Goal: Task Accomplishment & Management: Use online tool/utility

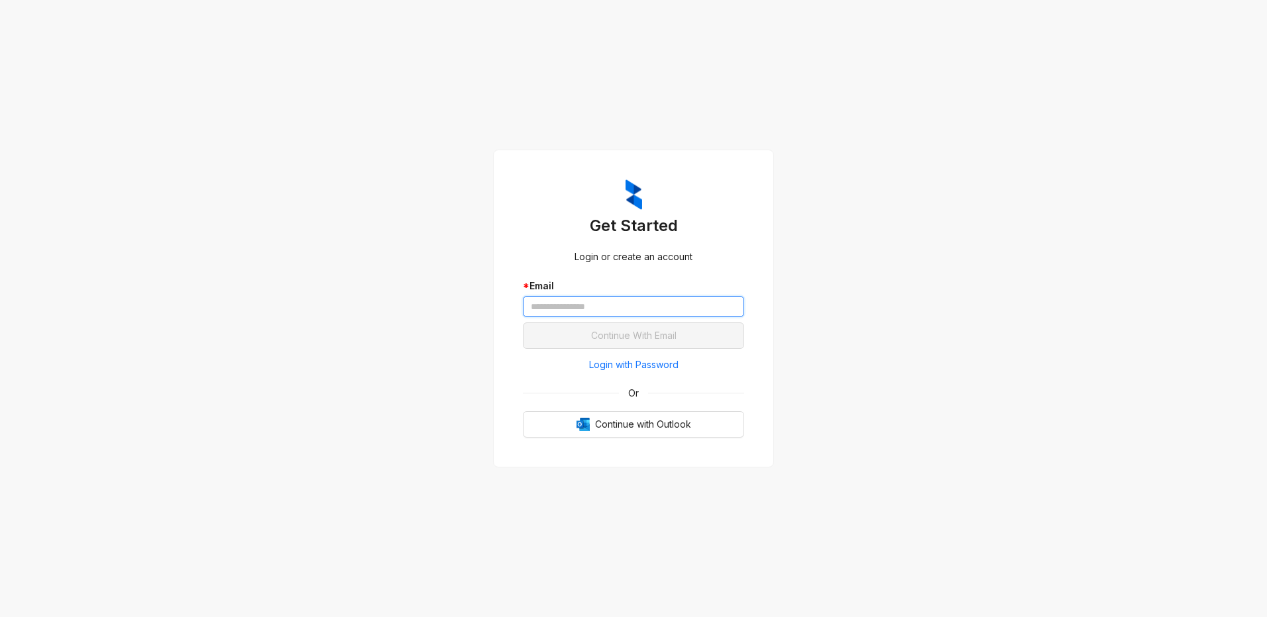
click at [564, 305] on input "text" at bounding box center [633, 306] width 221 height 21
type input "**********"
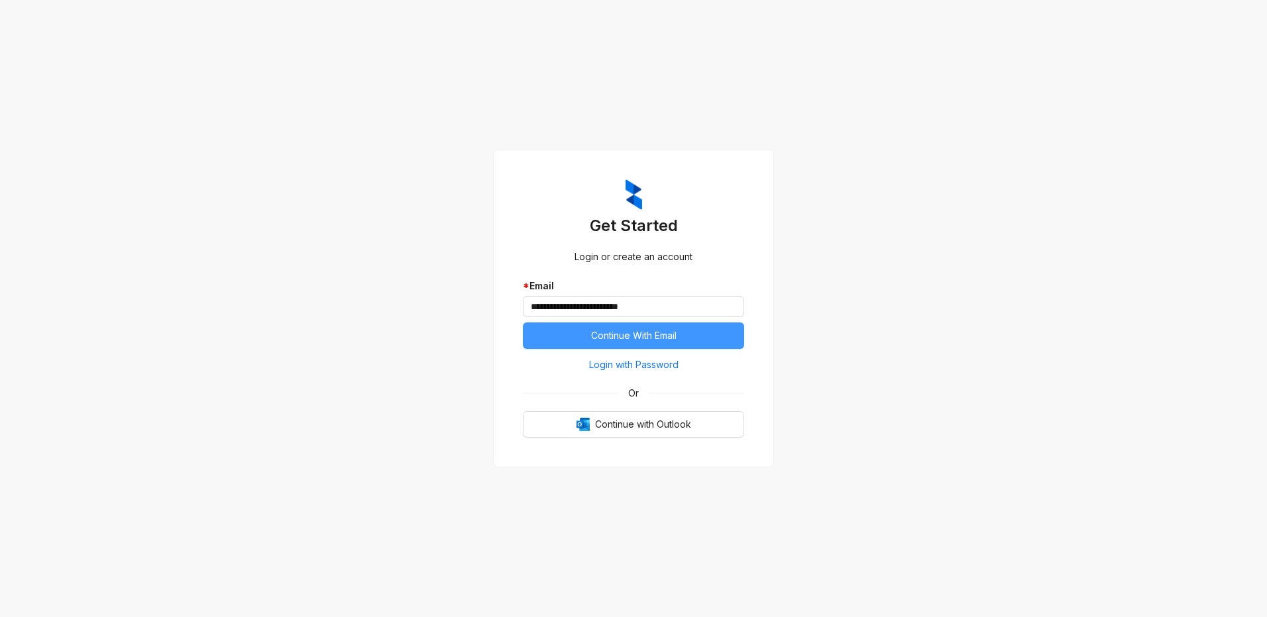
click at [572, 337] on button "Continue With Email" at bounding box center [633, 336] width 221 height 27
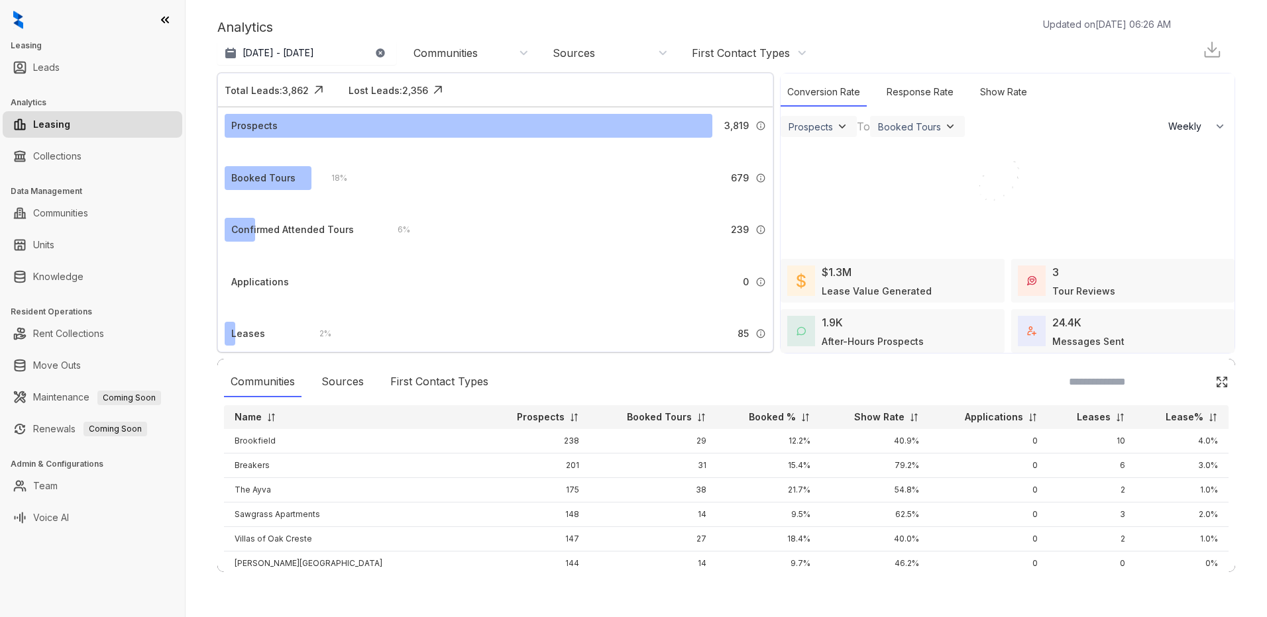
select select "******"
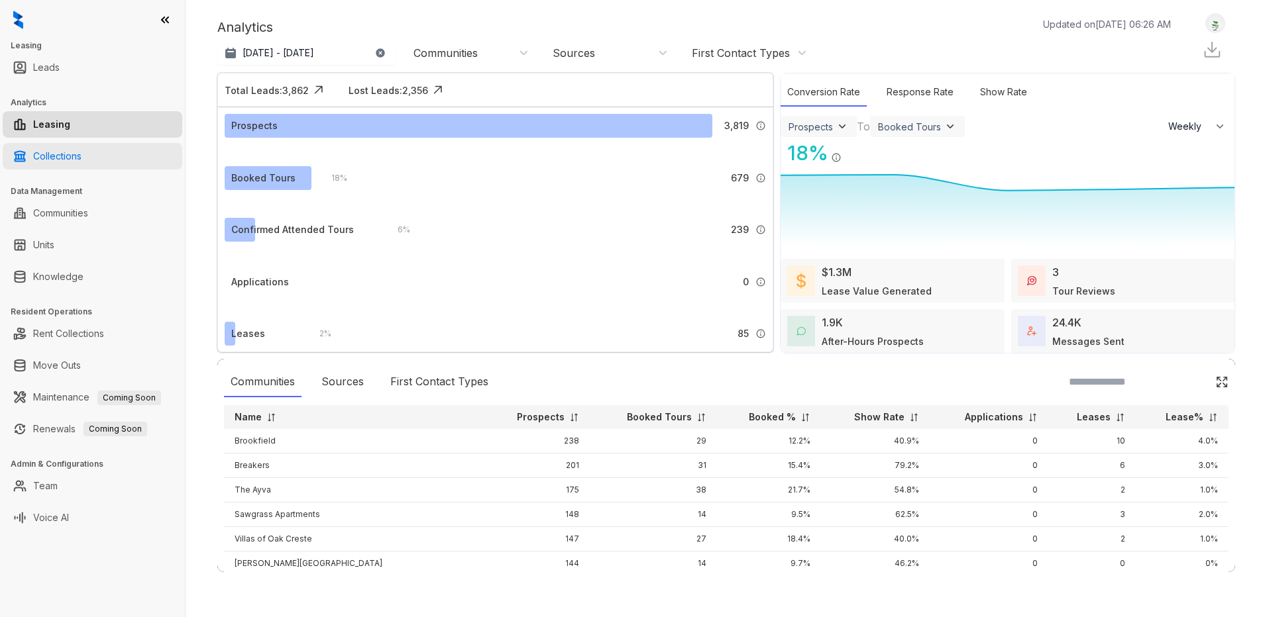
click at [70, 160] on link "Collections" at bounding box center [57, 156] width 48 height 27
click at [67, 153] on link "Collections" at bounding box center [57, 156] width 48 height 27
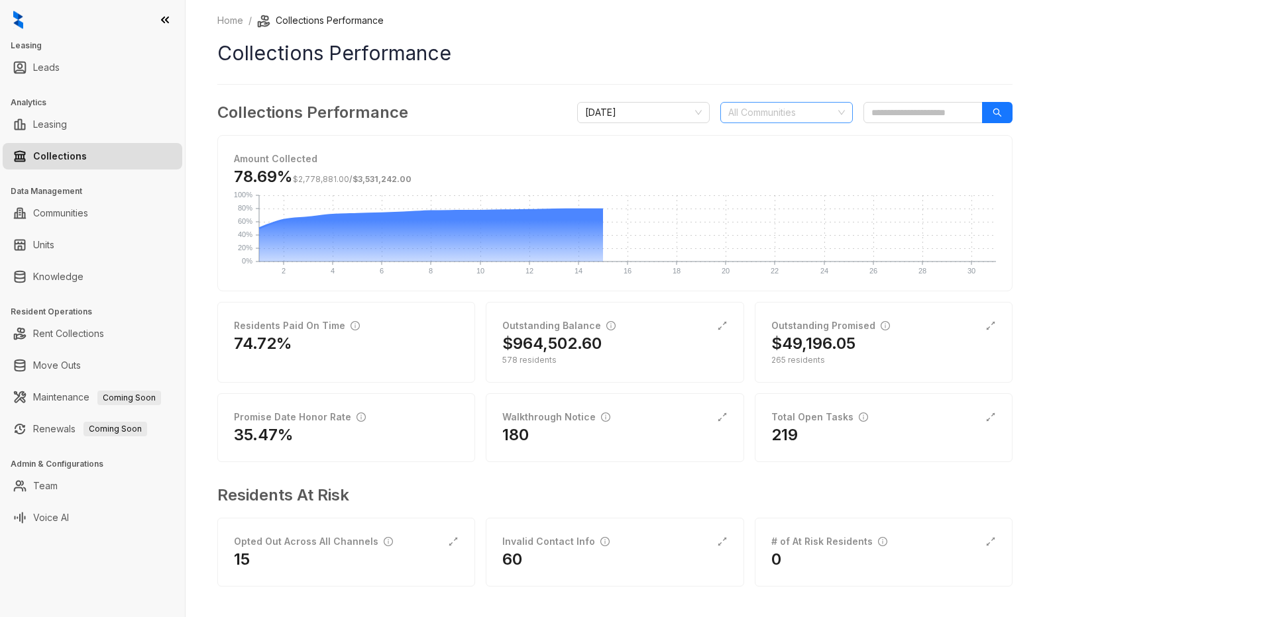
click at [805, 113] on div at bounding box center [779, 112] width 113 height 19
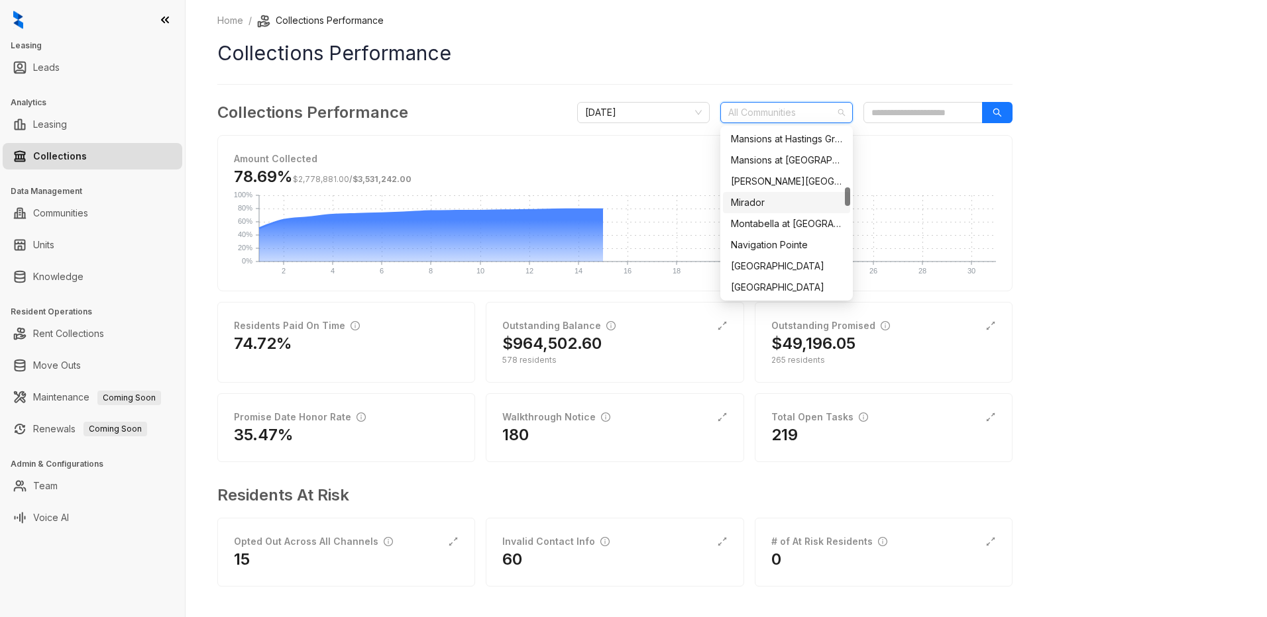
click at [759, 205] on div "Mirador" at bounding box center [786, 202] width 111 height 15
click at [1098, 217] on div "Home / Collections Performance Collections Performance Collections Performance …" at bounding box center [726, 308] width 1081 height 617
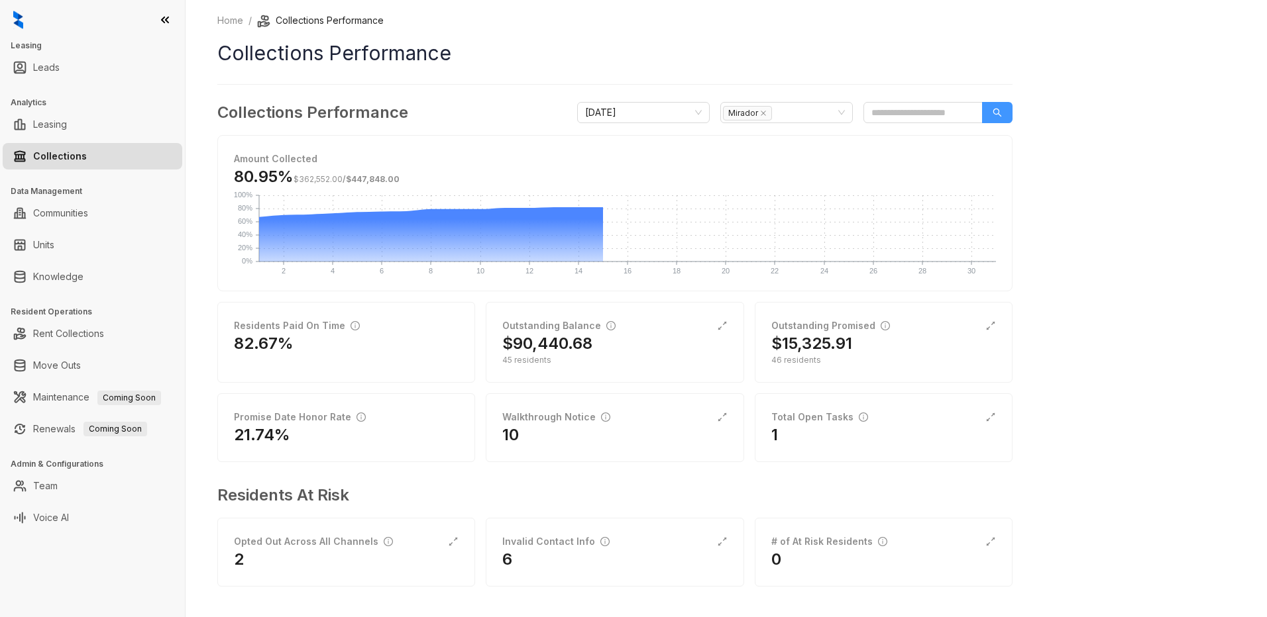
click at [995, 116] on icon "search" at bounding box center [996, 112] width 9 height 9
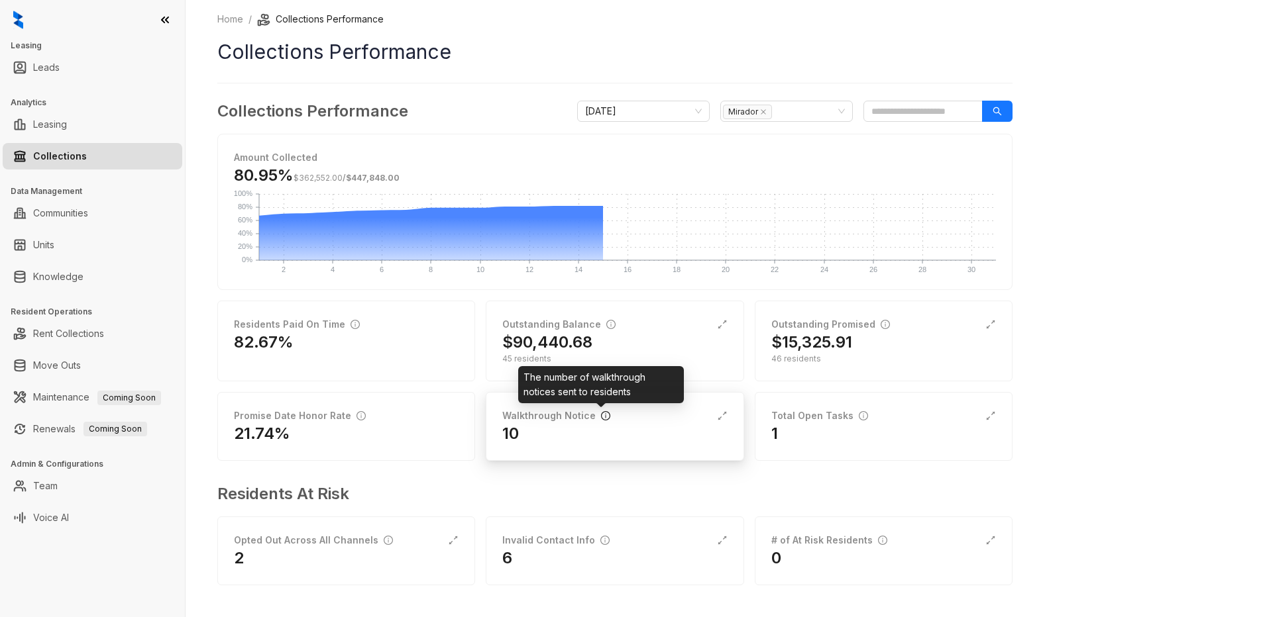
click at [601, 418] on icon "info-circle" at bounding box center [605, 415] width 9 height 9
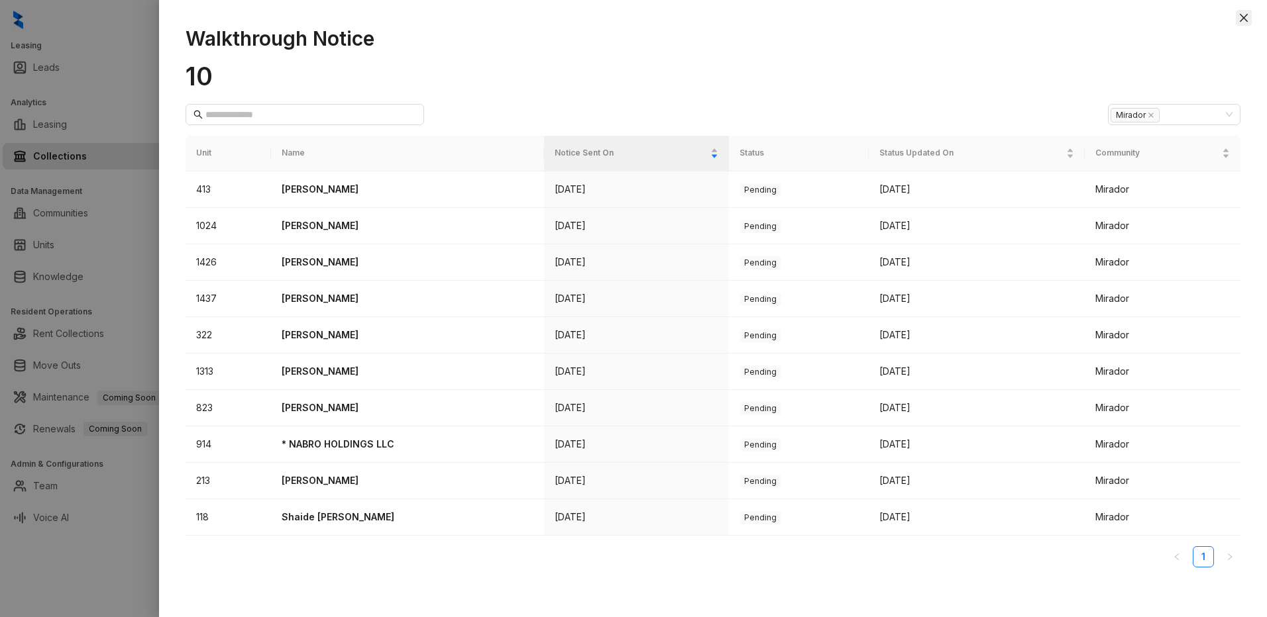
click at [1243, 15] on icon "close" at bounding box center [1243, 18] width 11 height 11
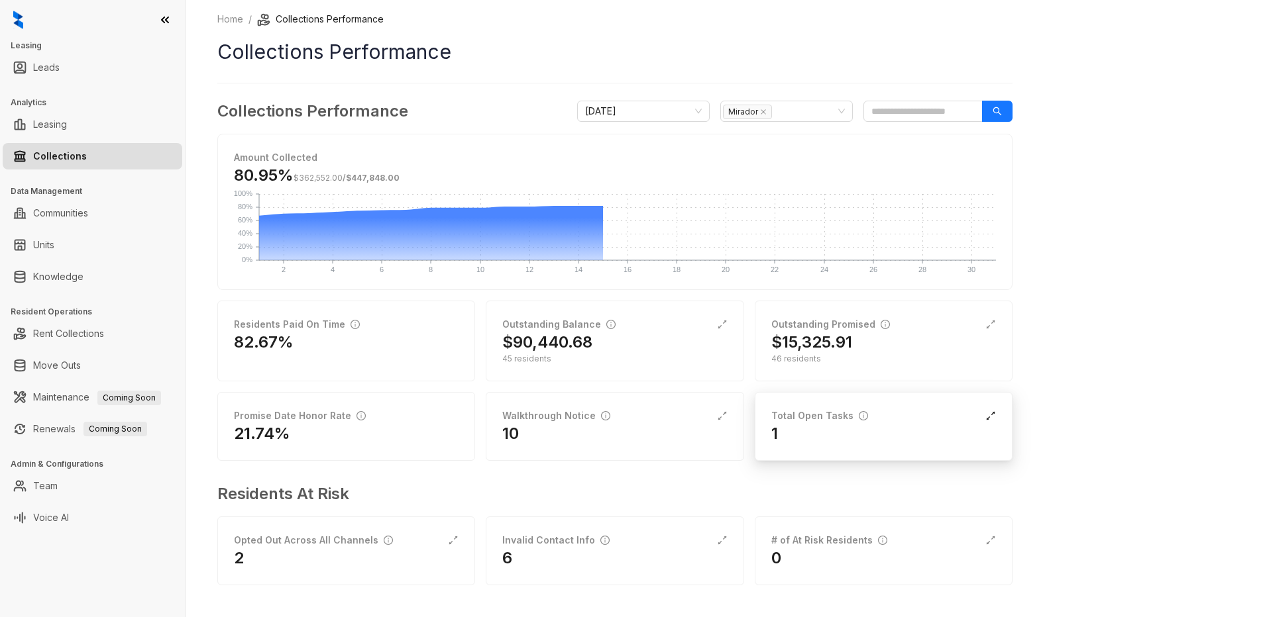
click at [987, 415] on icon "expand-alt" at bounding box center [990, 416] width 11 height 11
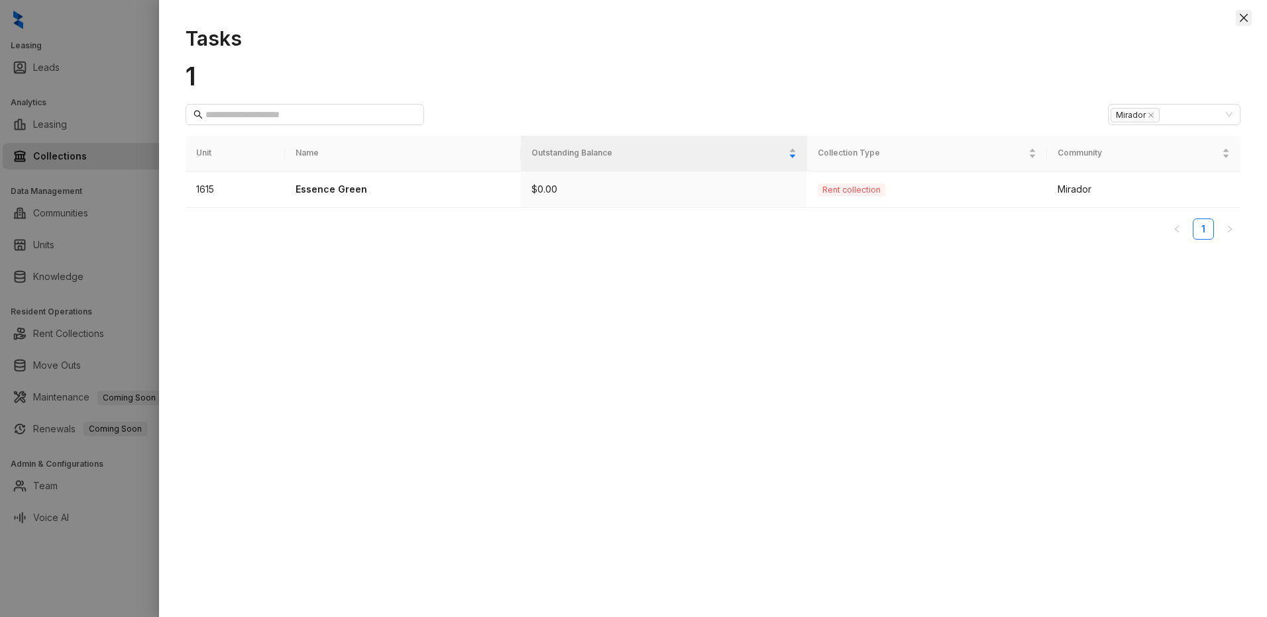
click at [1243, 15] on icon "close" at bounding box center [1243, 18] width 11 height 11
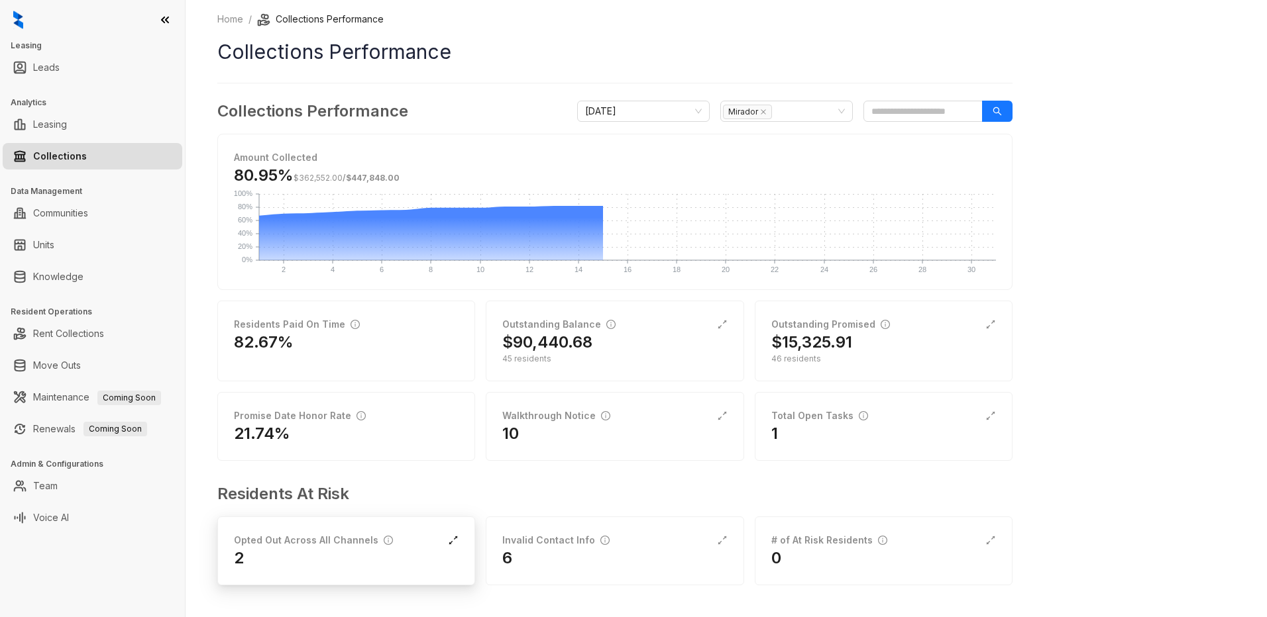
click at [456, 542] on icon "expand-alt" at bounding box center [453, 540] width 11 height 11
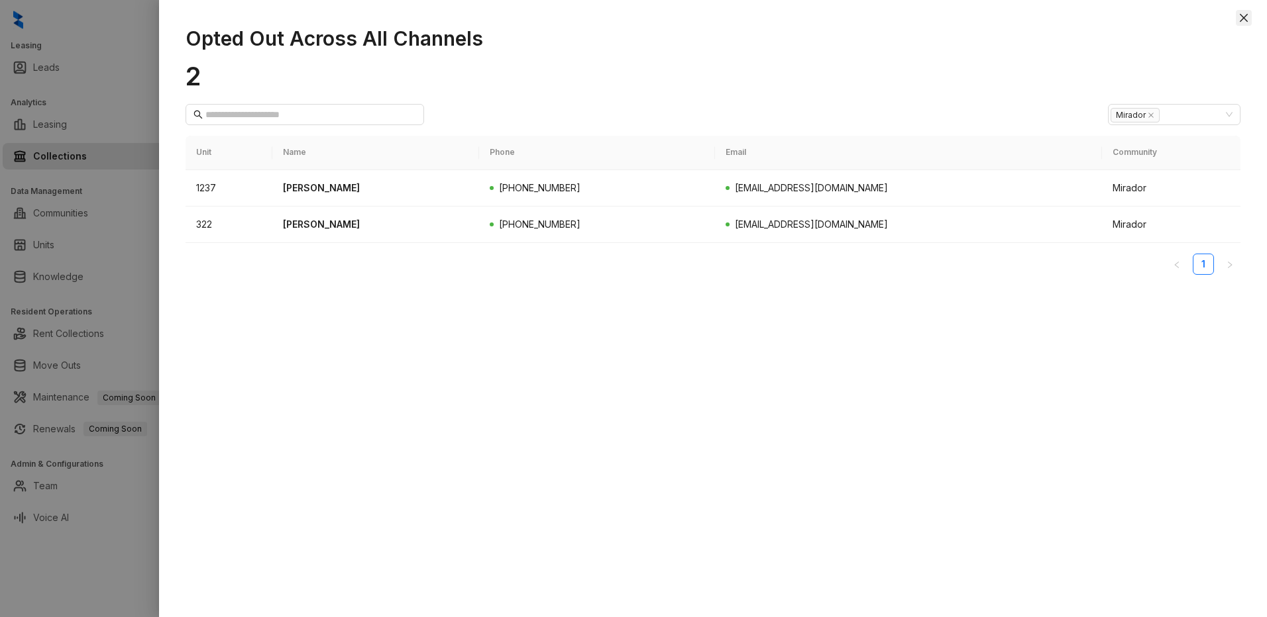
click at [1242, 17] on icon "close" at bounding box center [1243, 18] width 11 height 11
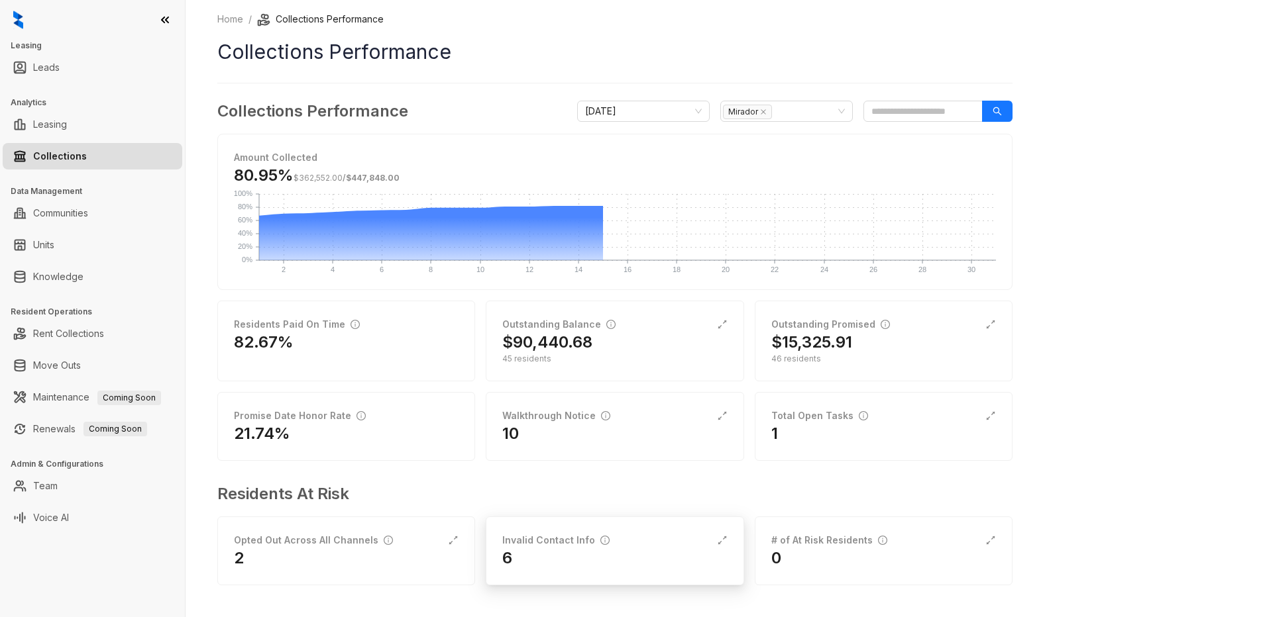
click at [729, 539] on div "Invalid Contact Info 6" at bounding box center [615, 551] width 258 height 69
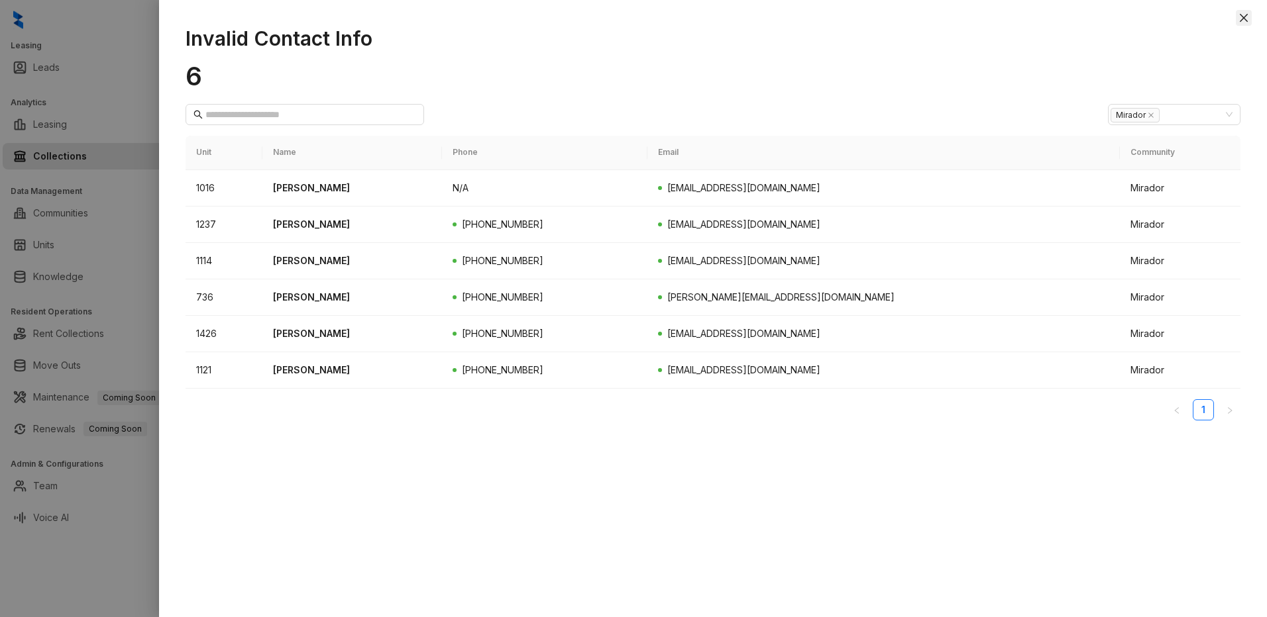
click at [1245, 15] on icon "close" at bounding box center [1243, 18] width 11 height 11
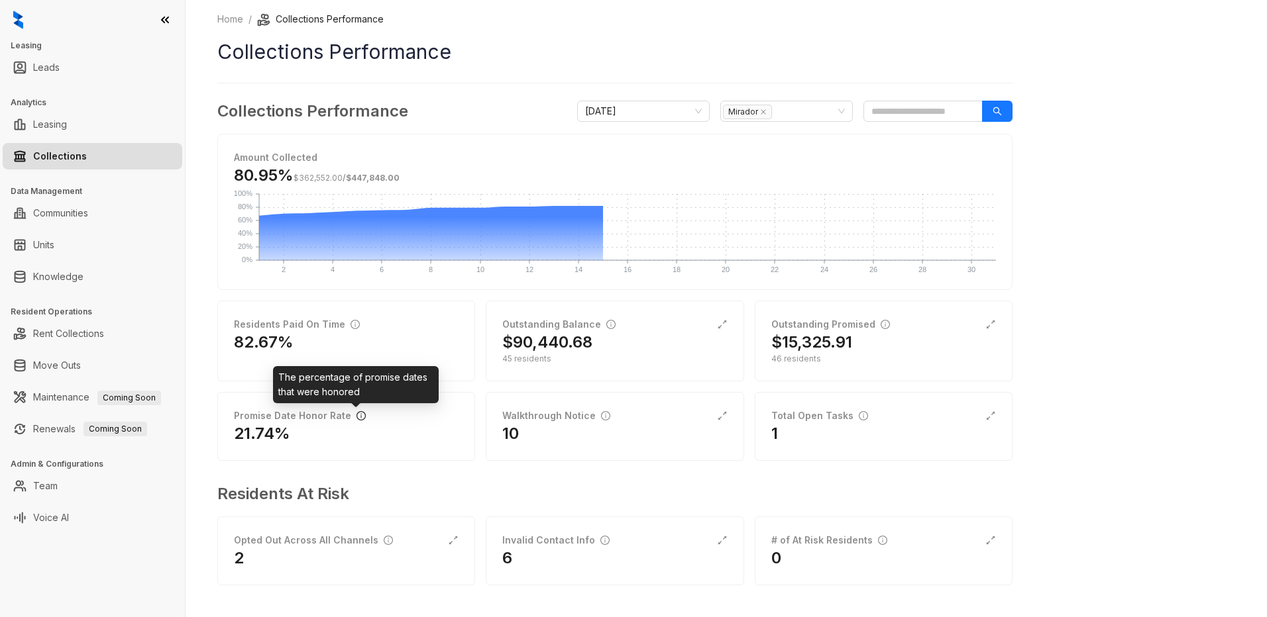
click at [356, 416] on icon "info-circle" at bounding box center [360, 415] width 9 height 9
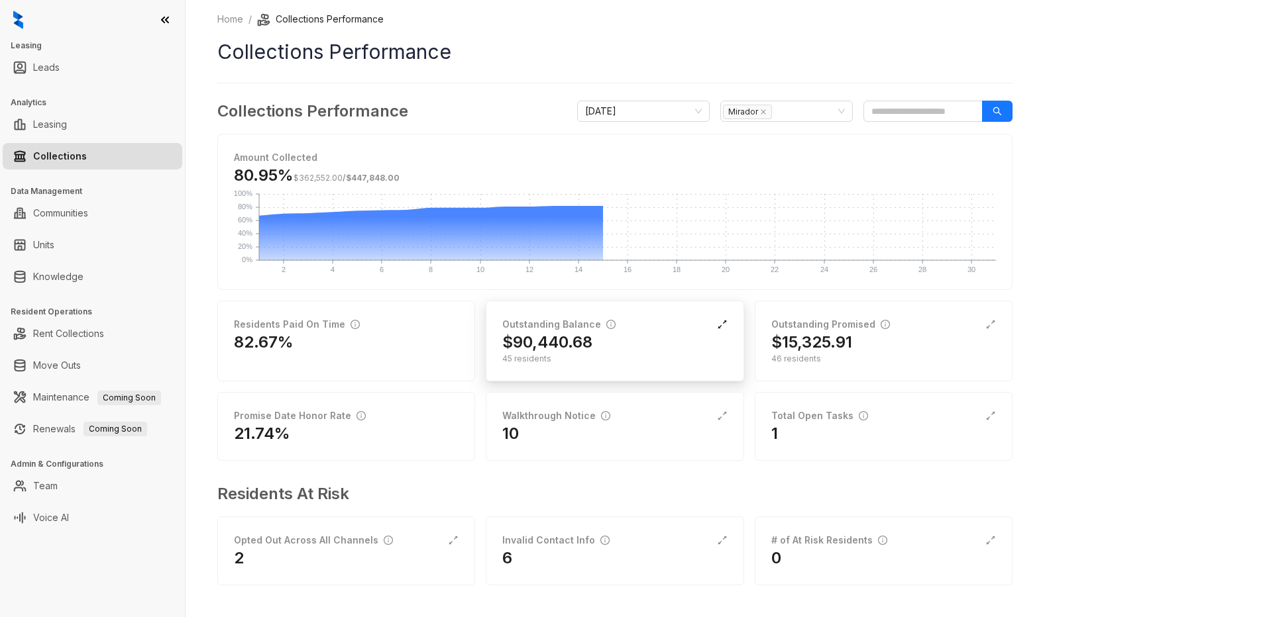
click at [723, 325] on icon "expand-alt" at bounding box center [722, 324] width 11 height 11
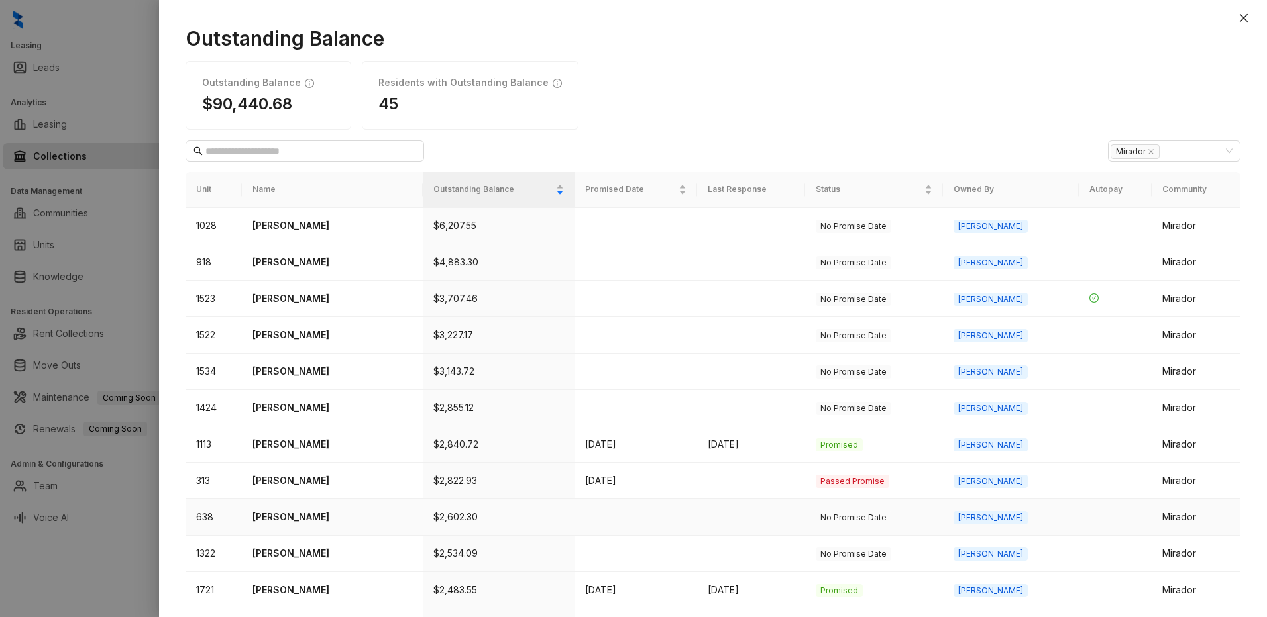
scroll to position [364, 0]
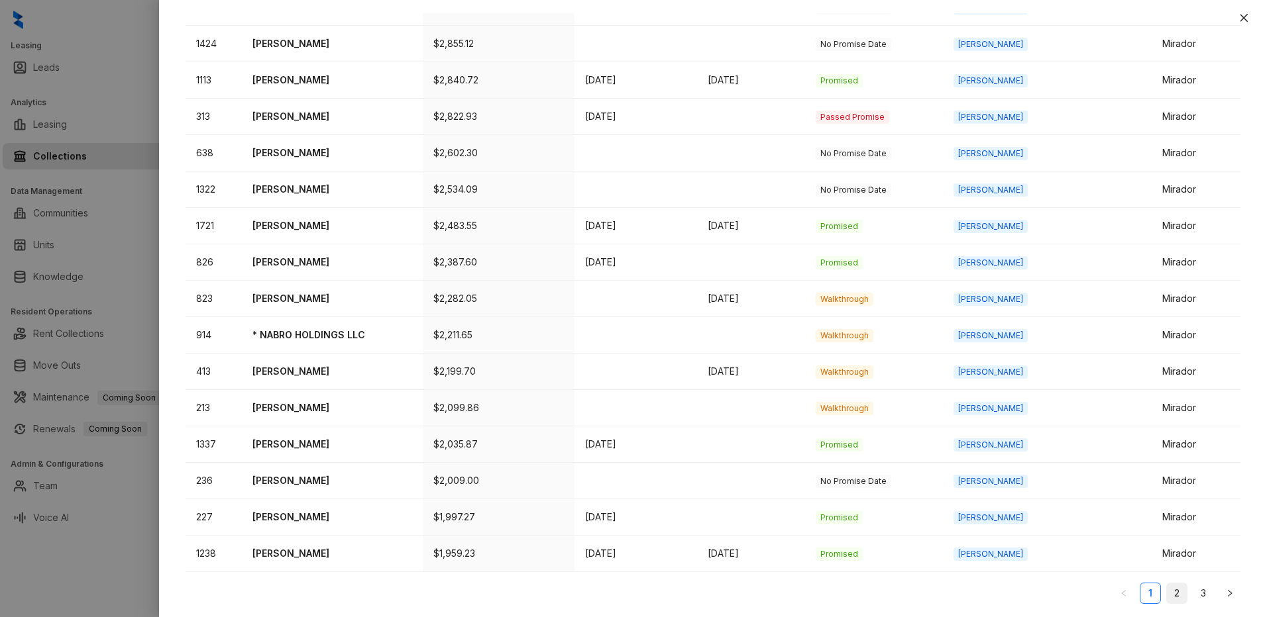
click at [1167, 593] on link "2" at bounding box center [1177, 594] width 20 height 20
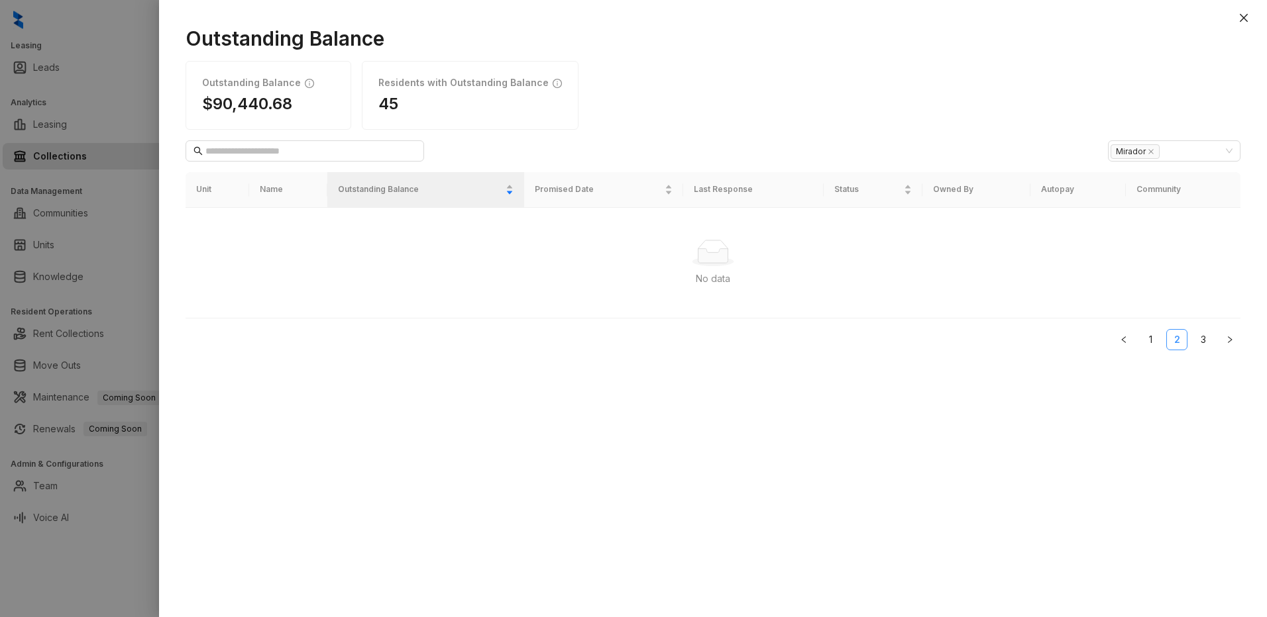
scroll to position [0, 0]
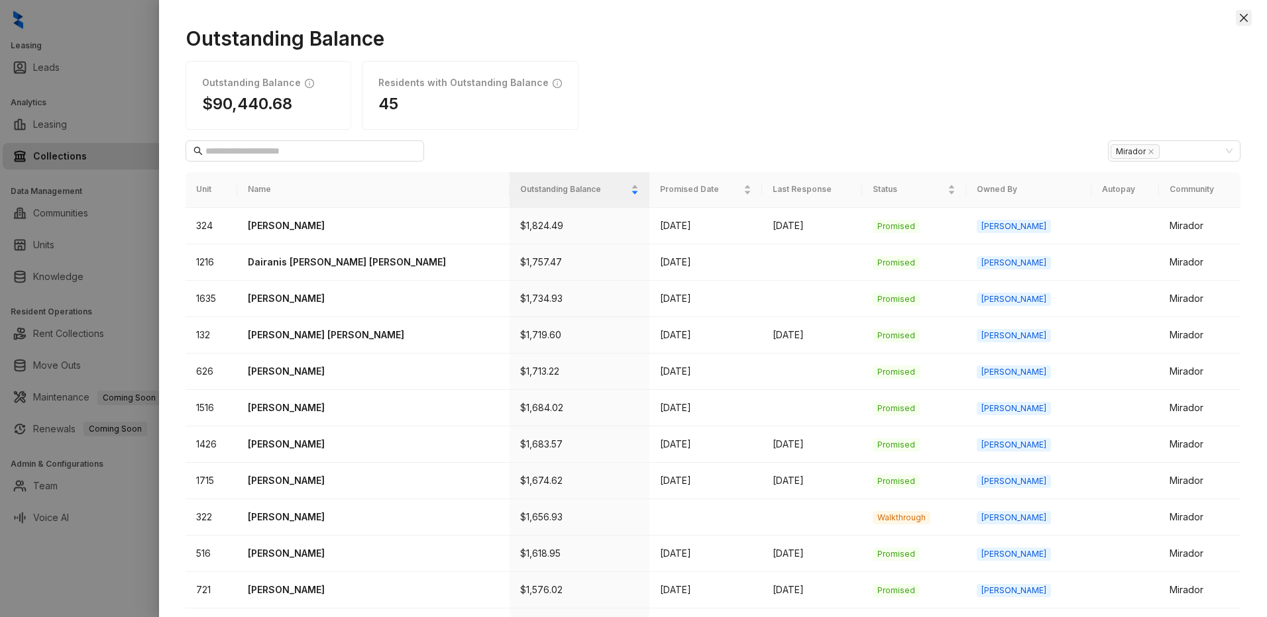
click at [1244, 21] on icon "close" at bounding box center [1243, 18] width 11 height 11
